Goal: Task Accomplishment & Management: Manage account settings

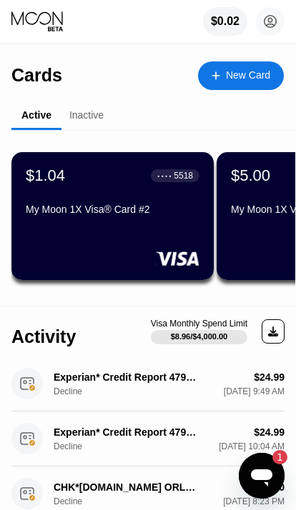
click at [34, 219] on div "My Moon 1X Visa® Card #2" at bounding box center [113, 212] width 174 height 17
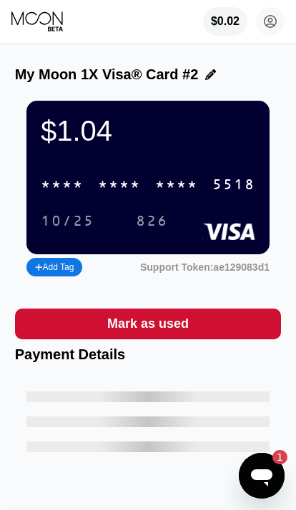
click at [147, 199] on div "* * * * * * * * * * * * 5518" at bounding box center [148, 184] width 232 height 29
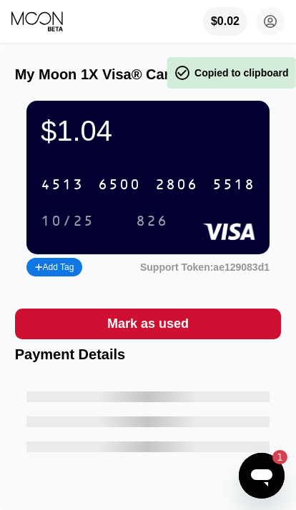
click at [148, 199] on div "4513 6500 2806 5518" at bounding box center [148, 184] width 232 height 29
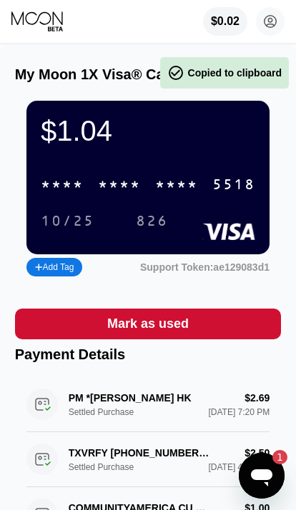
click at [137, 186] on div "* * * *" at bounding box center [119, 185] width 43 height 16
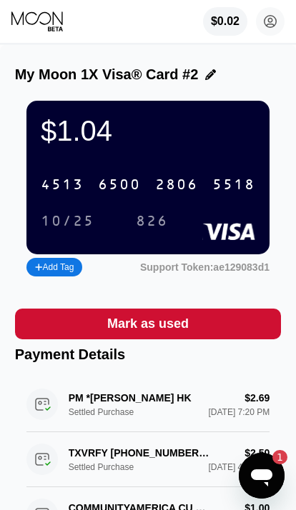
click at [26, 31] on icon at bounding box center [38, 21] width 54 height 21
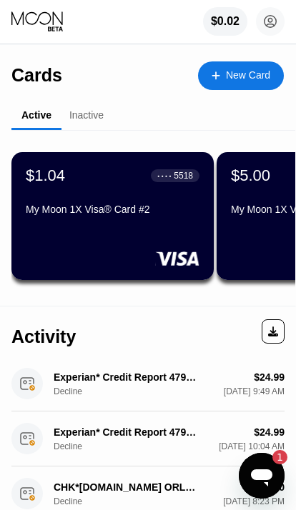
click at [31, 30] on icon at bounding box center [38, 21] width 54 height 21
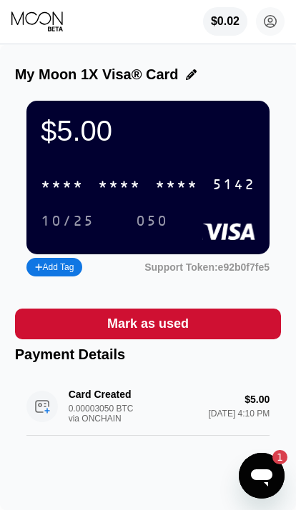
click at [143, 199] on div "* * * * * * * * * * * * 5142" at bounding box center [148, 184] width 232 height 29
click at [33, 20] on icon at bounding box center [38, 21] width 54 height 21
